Goal: Task Accomplishment & Management: Use online tool/utility

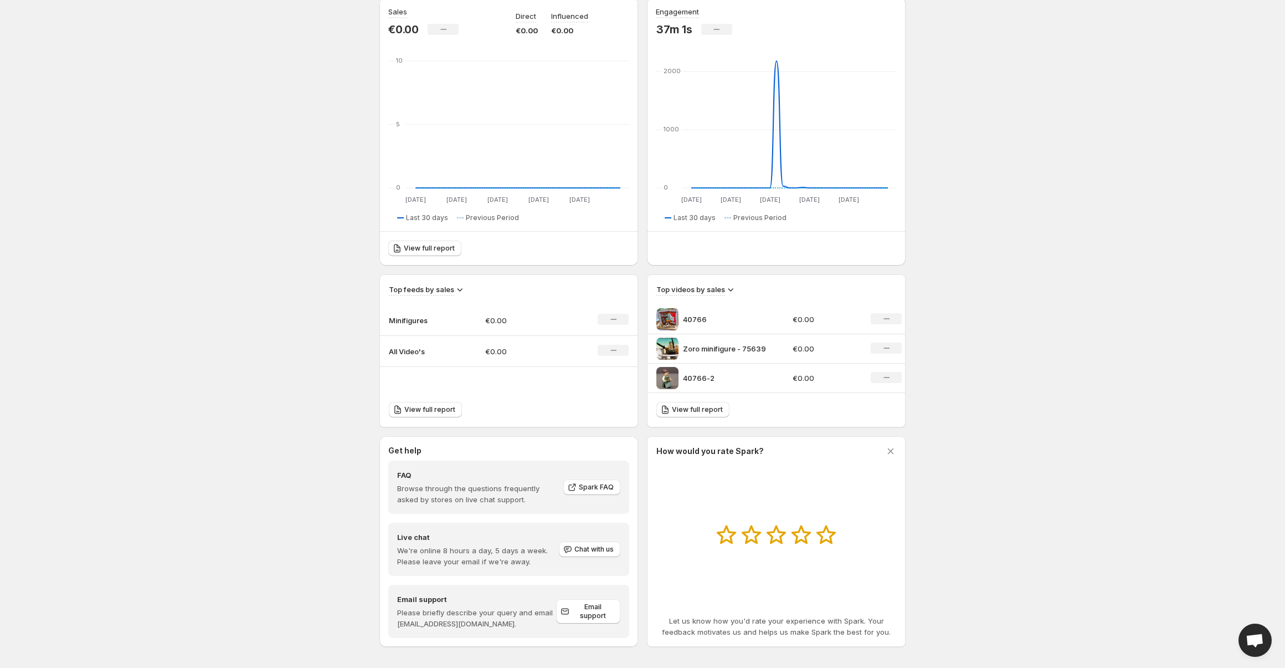
scroll to position [122, 0]
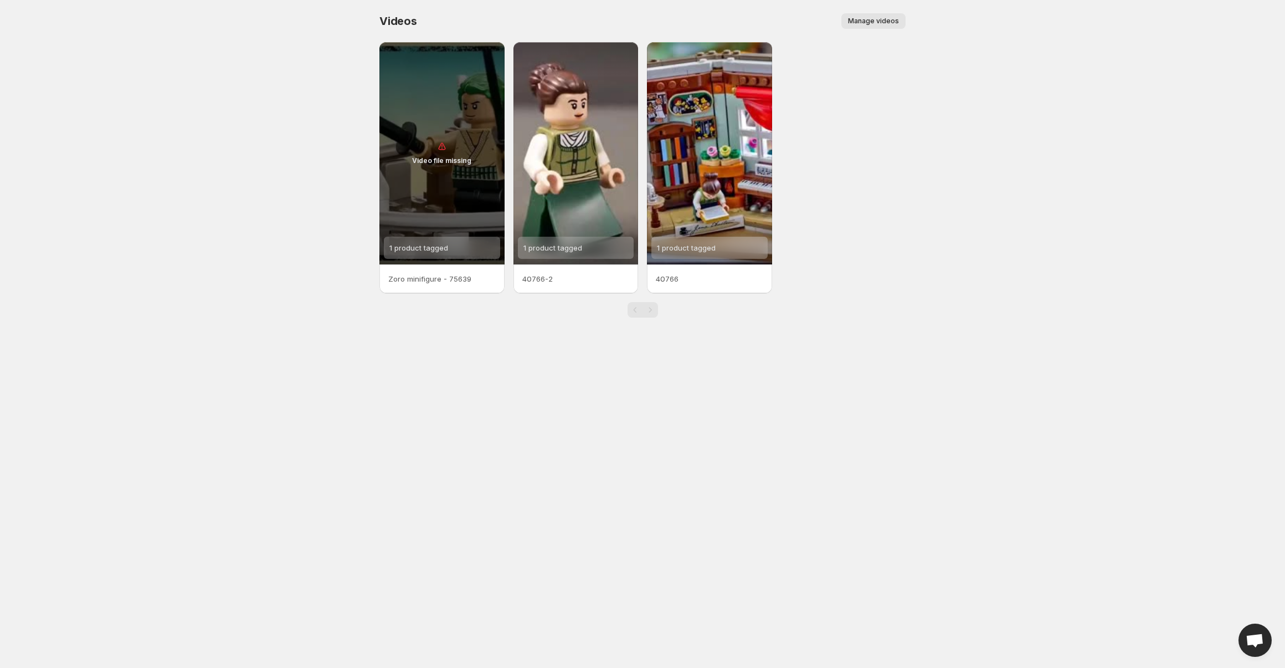
click at [877, 23] on span "Manage videos" at bounding box center [873, 21] width 51 height 9
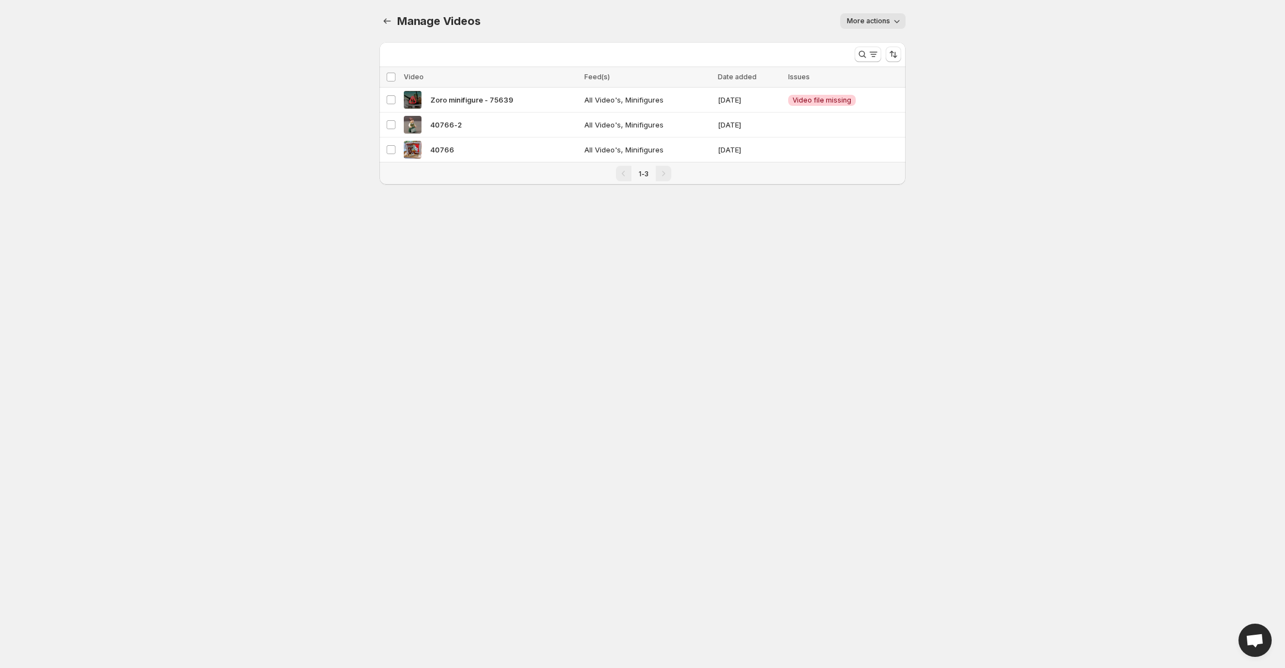
click at [863, 24] on span "More actions" at bounding box center [868, 21] width 43 height 9
click at [841, 104] on span "Video file missing" at bounding box center [822, 100] width 59 height 9
click at [490, 245] on body "Home Feeds Videos Subscription Settings Manage Videos. This page is ready Manag…" at bounding box center [642, 334] width 1285 height 668
click at [878, 96] on td "Critical Video file missing" at bounding box center [845, 100] width 121 height 25
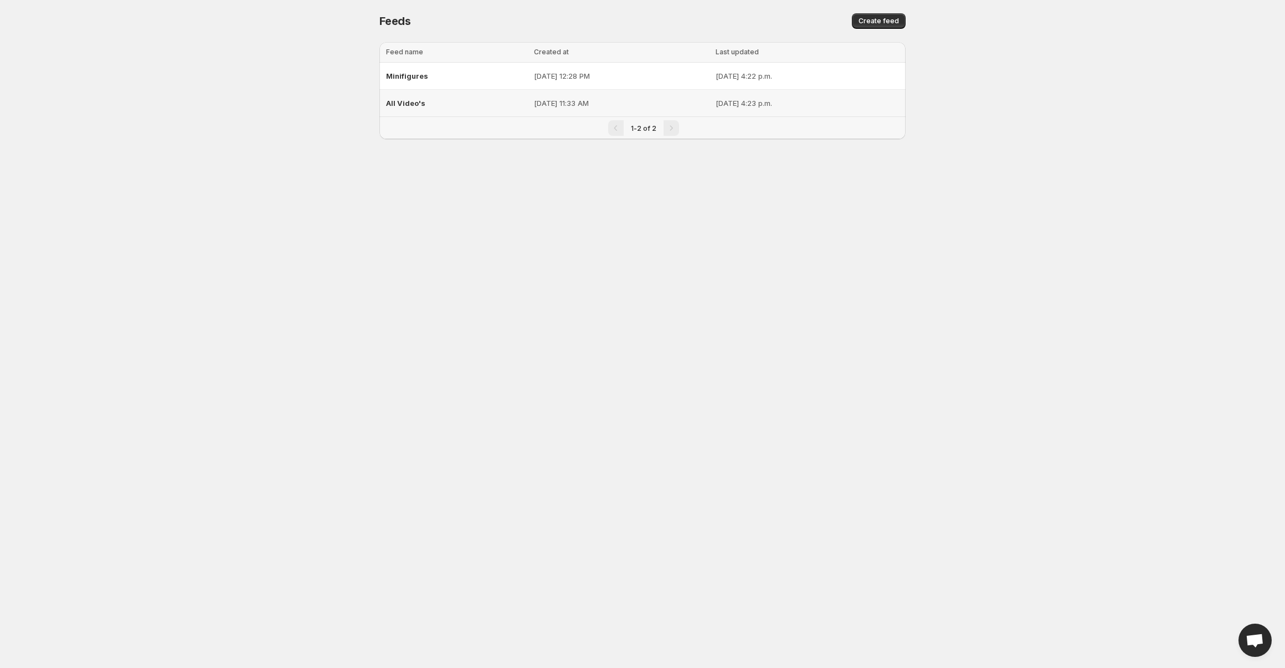
click at [458, 107] on div "All Video's" at bounding box center [456, 103] width 141 height 20
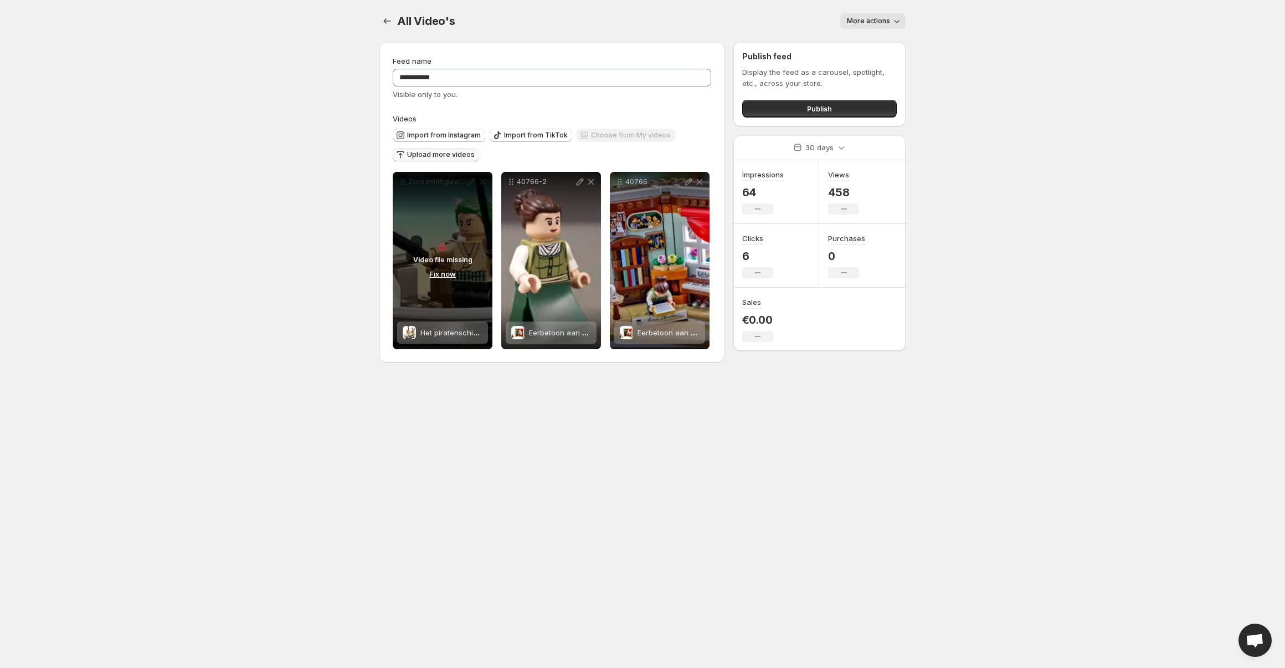
click at [440, 153] on span "Upload more videos" at bounding box center [441, 154] width 68 height 9
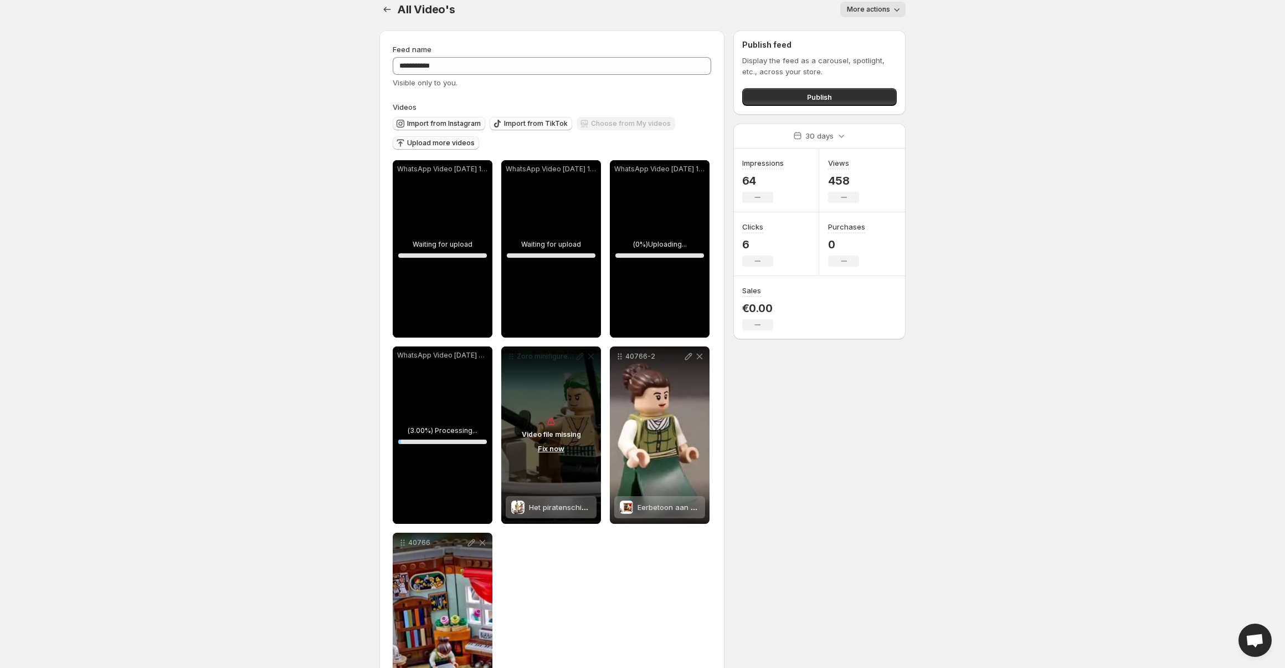
scroll to position [16, 0]
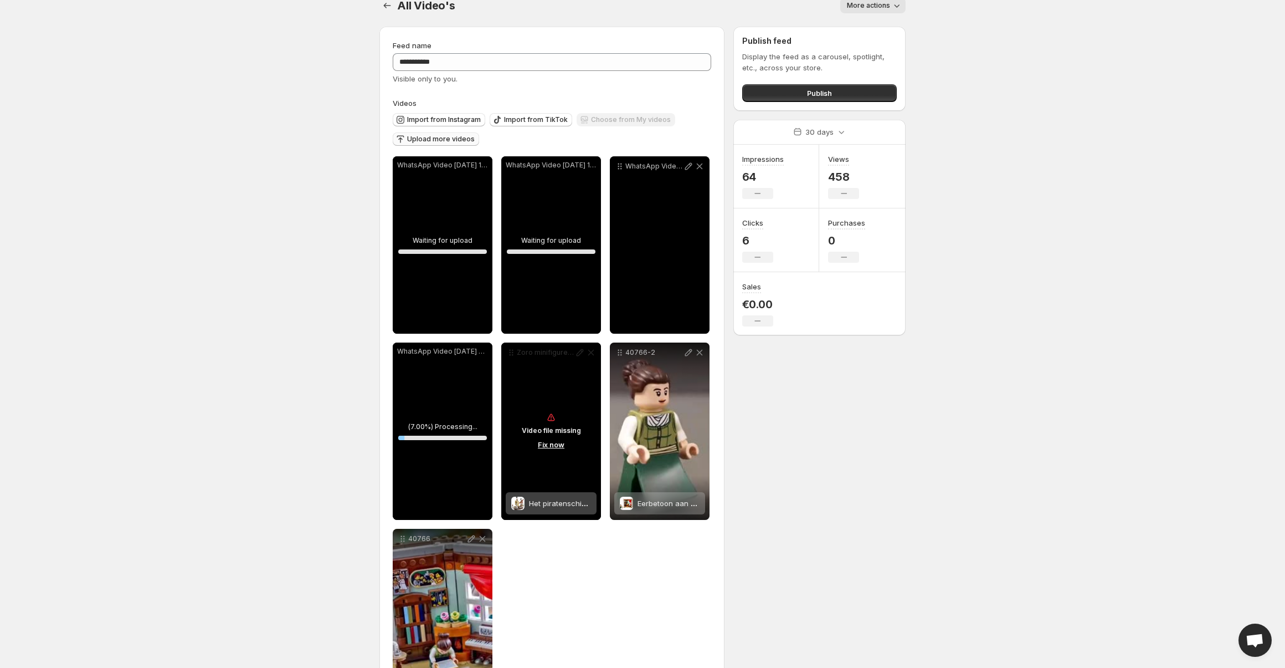
click at [548, 447] on button "Fix now" at bounding box center [551, 444] width 33 height 12
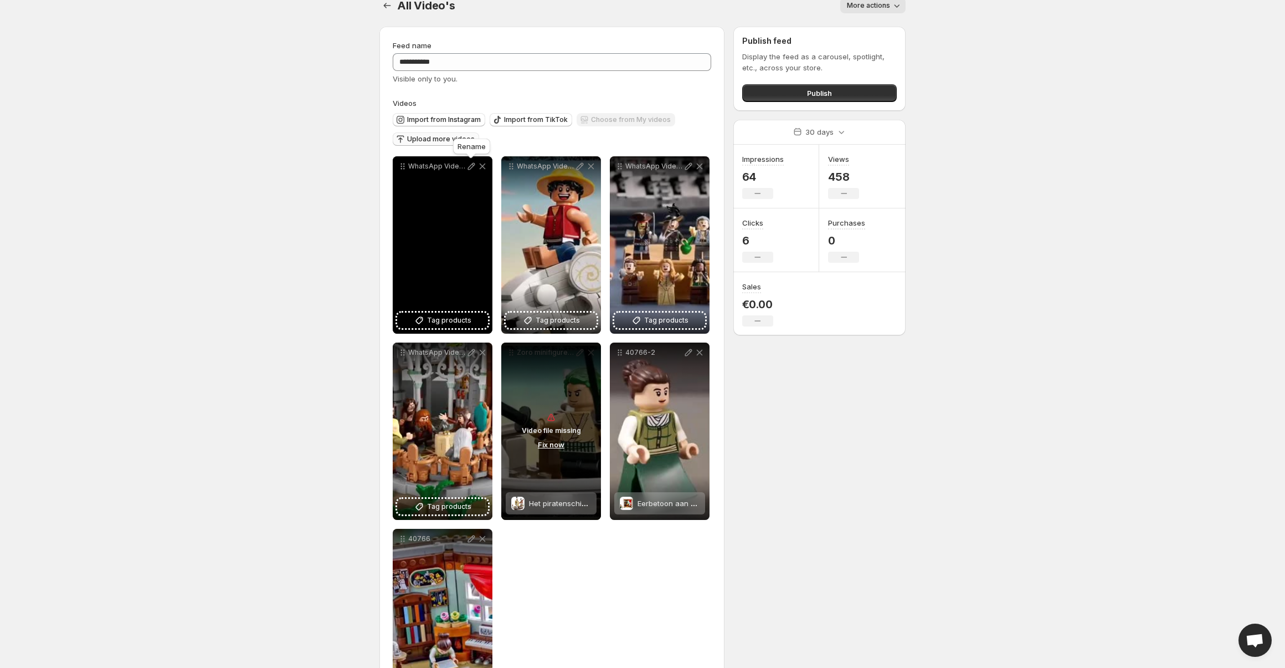
click at [470, 167] on icon at bounding box center [471, 166] width 11 height 11
click at [437, 324] on span "Tag products" at bounding box center [449, 320] width 44 height 11
click at [471, 169] on icon at bounding box center [471, 166] width 11 height 11
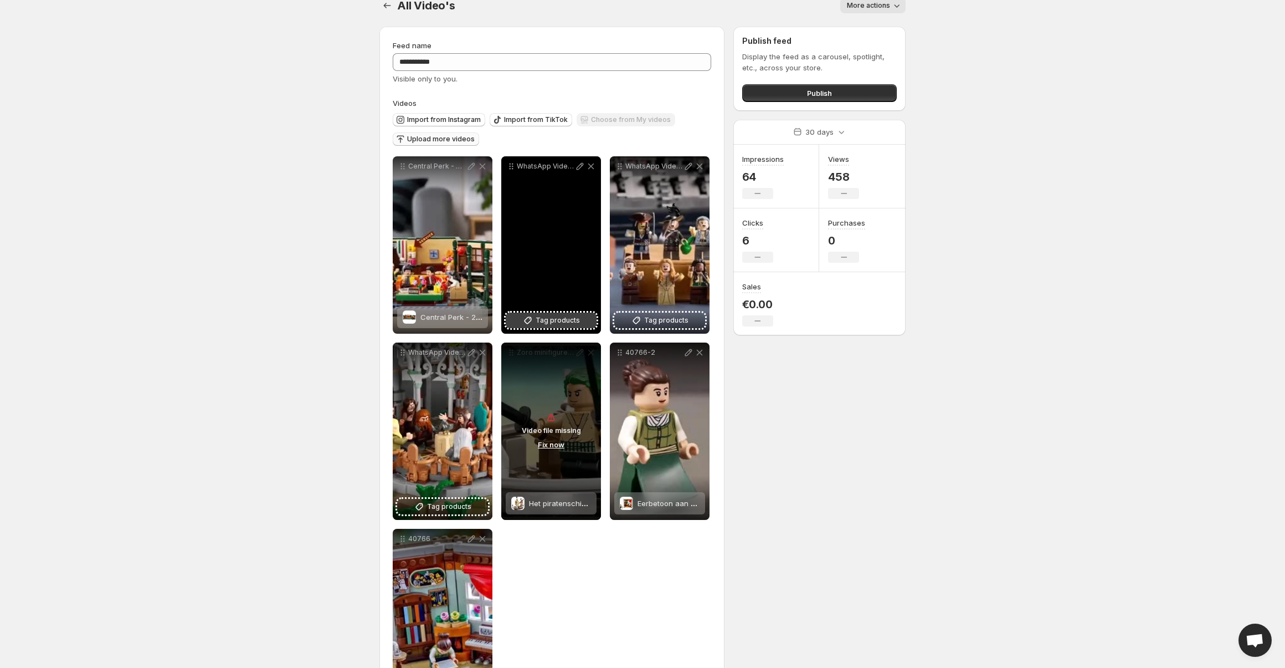
click at [562, 327] on button "Tag products" at bounding box center [551, 320] width 91 height 16
click at [579, 165] on icon at bounding box center [580, 166] width 11 height 11
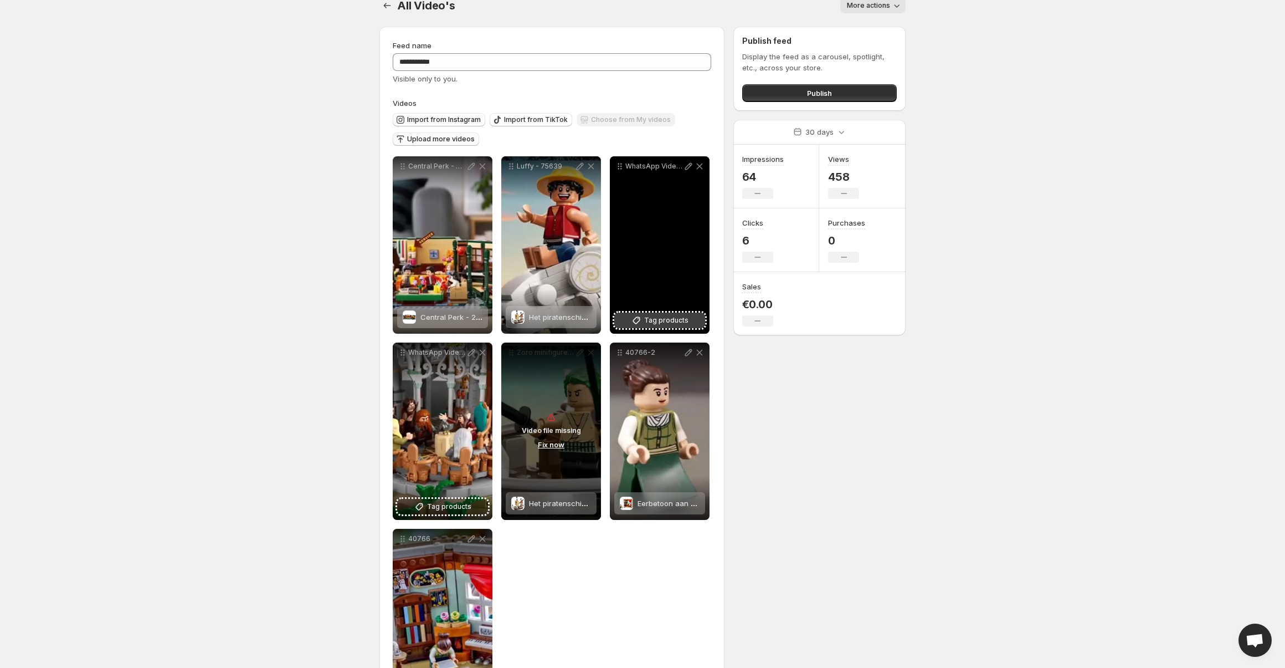
click at [671, 323] on span "Tag products" at bounding box center [666, 320] width 44 height 11
click at [687, 166] on icon at bounding box center [688, 166] width 7 height 7
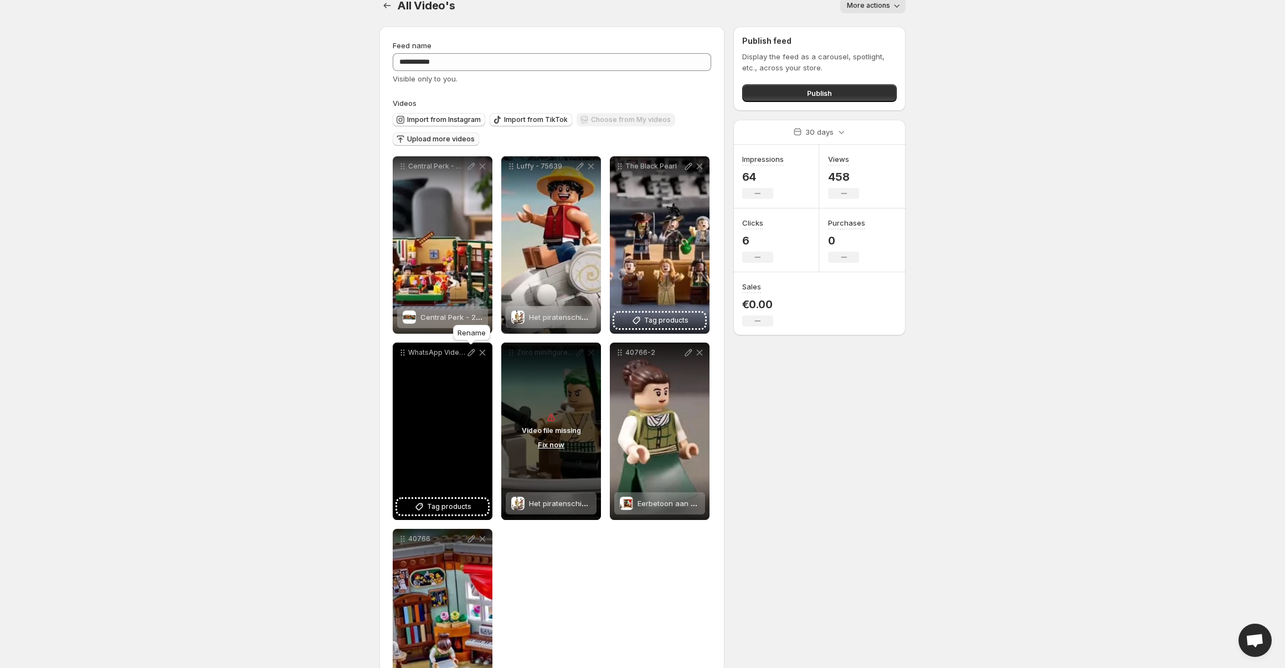
click at [473, 352] on icon at bounding box center [471, 352] width 7 height 7
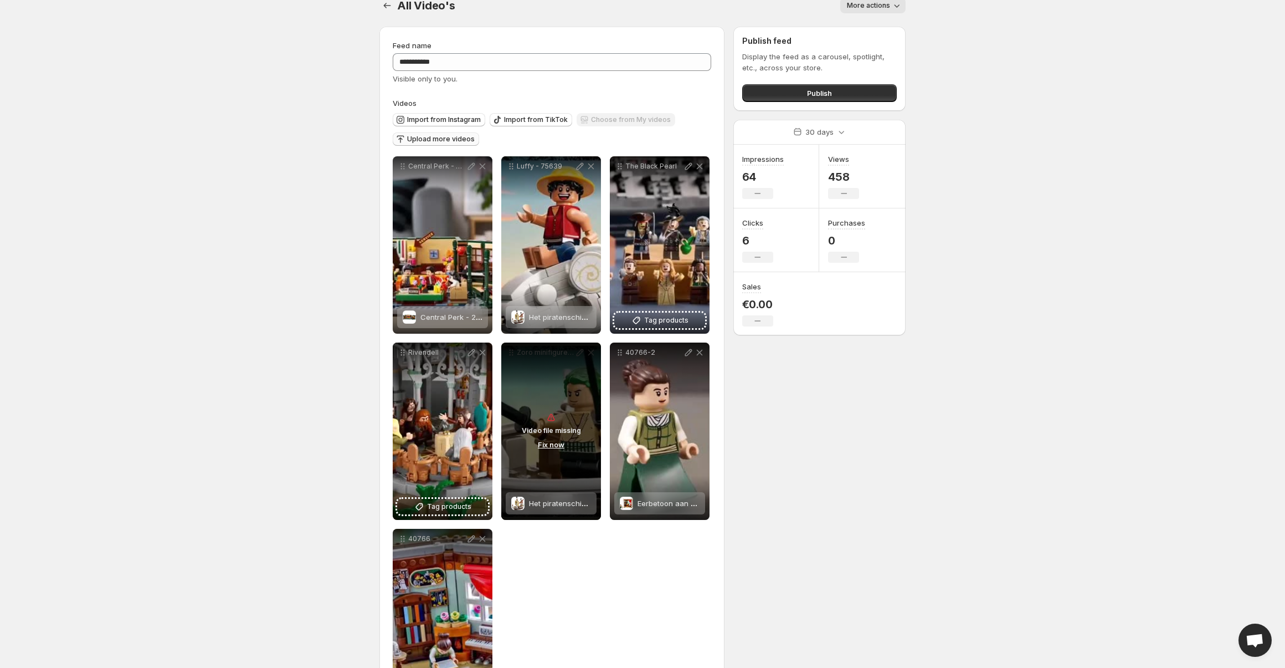
scroll to position [0, 0]
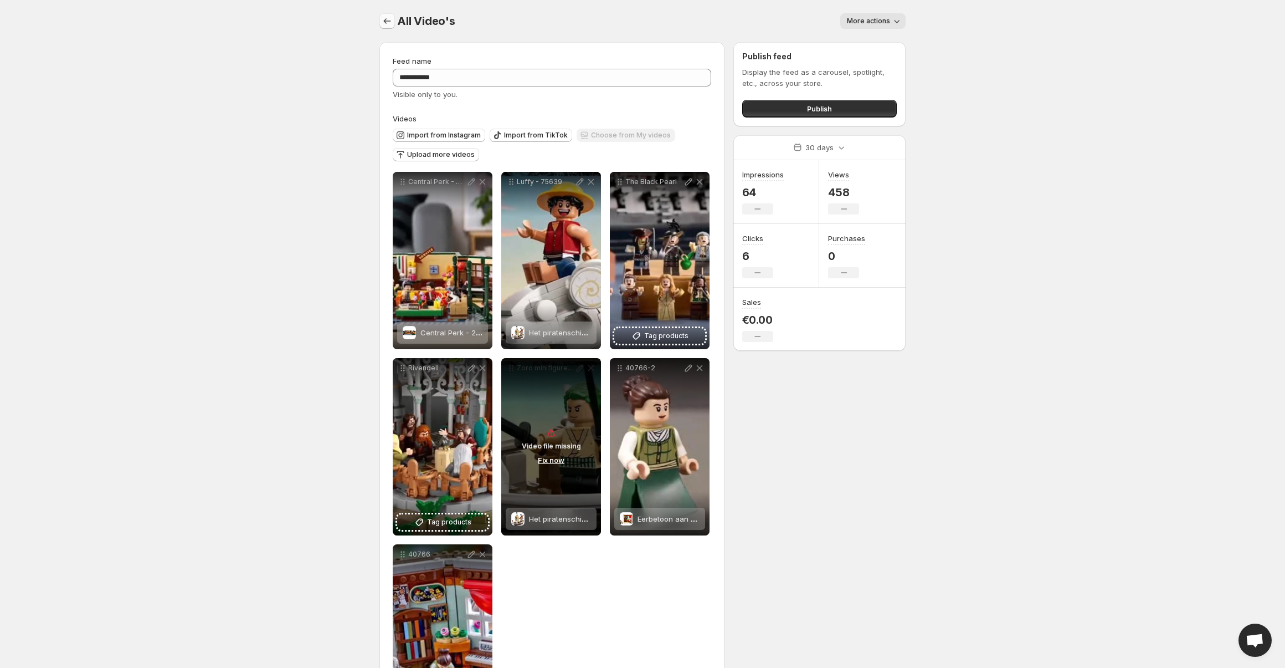
click at [385, 17] on icon "Settings" at bounding box center [387, 21] width 11 height 11
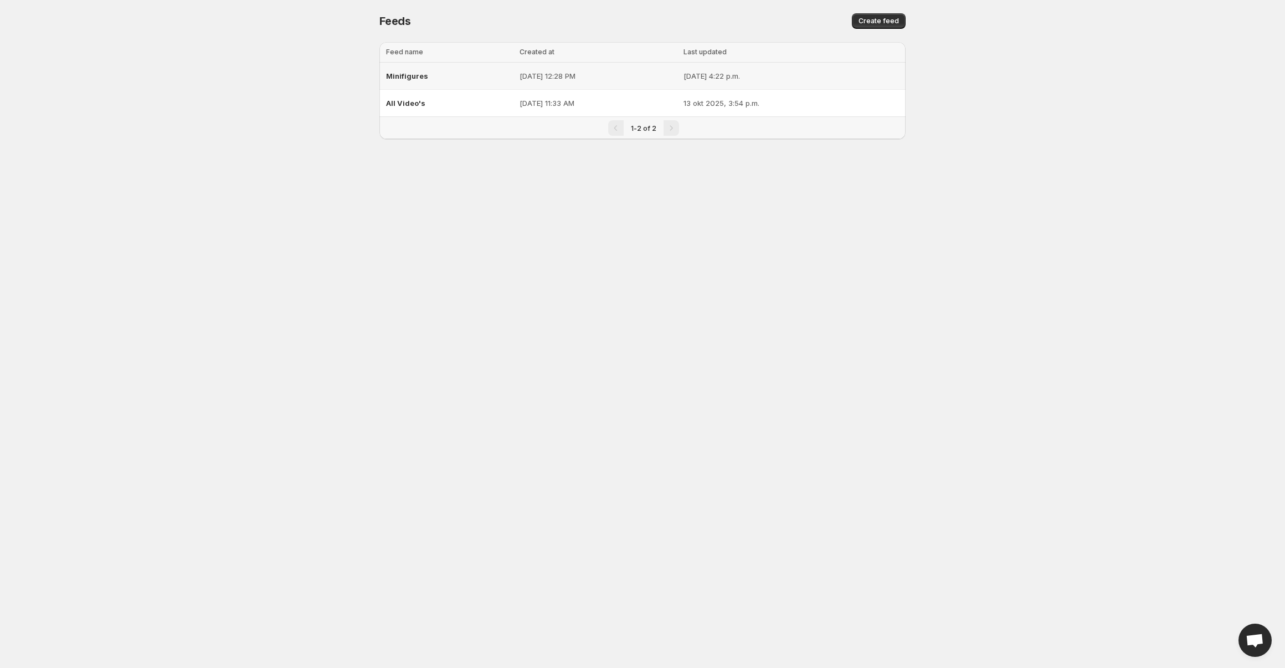
click at [454, 76] on div "Minifigures" at bounding box center [449, 76] width 127 height 20
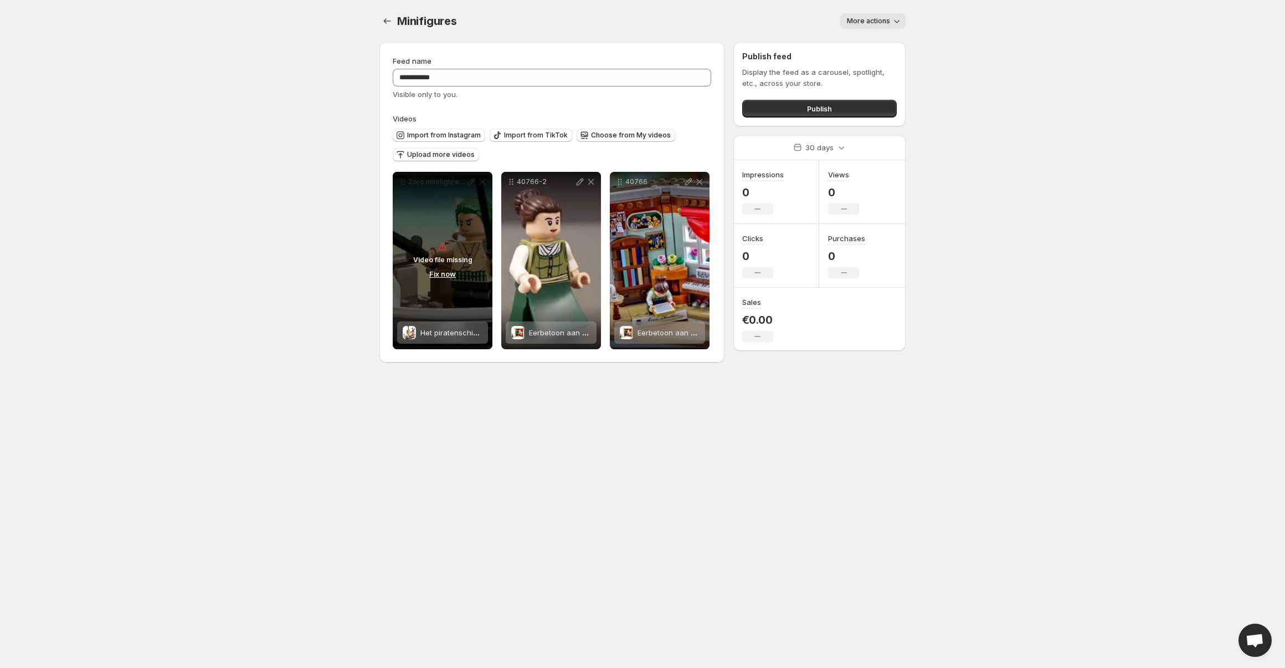
click at [591, 138] on span "Choose from My videos" at bounding box center [631, 135] width 80 height 9
